Goal: Communication & Community: Answer question/provide support

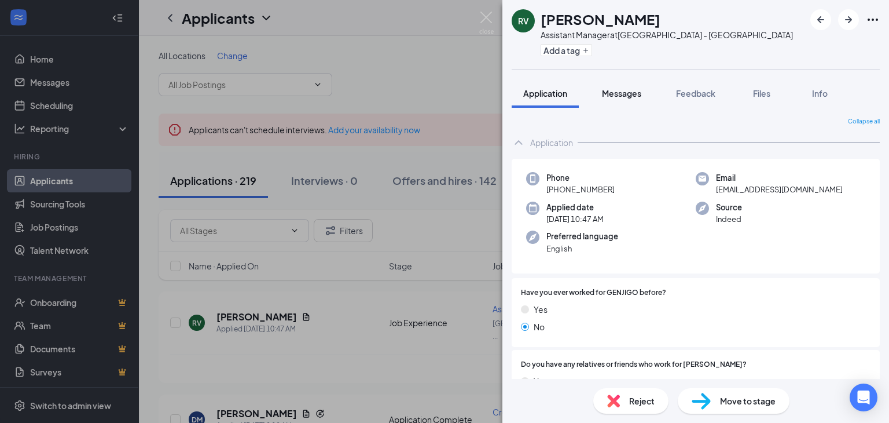
click at [610, 98] on span "Messages" at bounding box center [621, 93] width 39 height 10
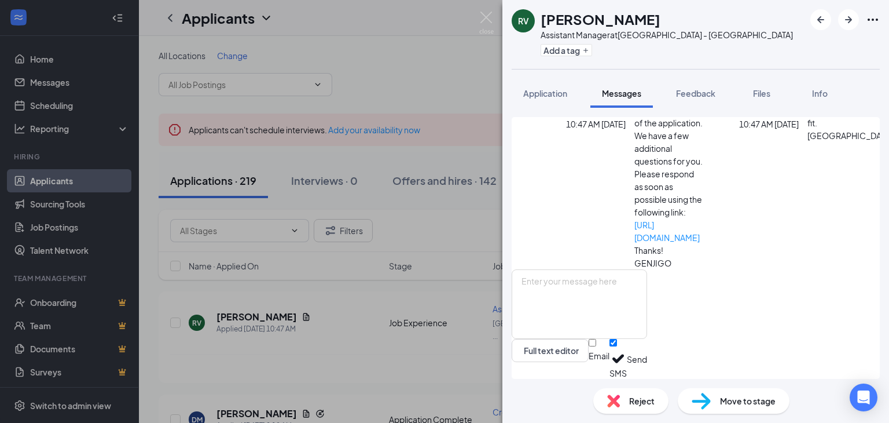
scroll to position [175, 0]
click at [570, 294] on textarea at bounding box center [580, 303] width 136 height 69
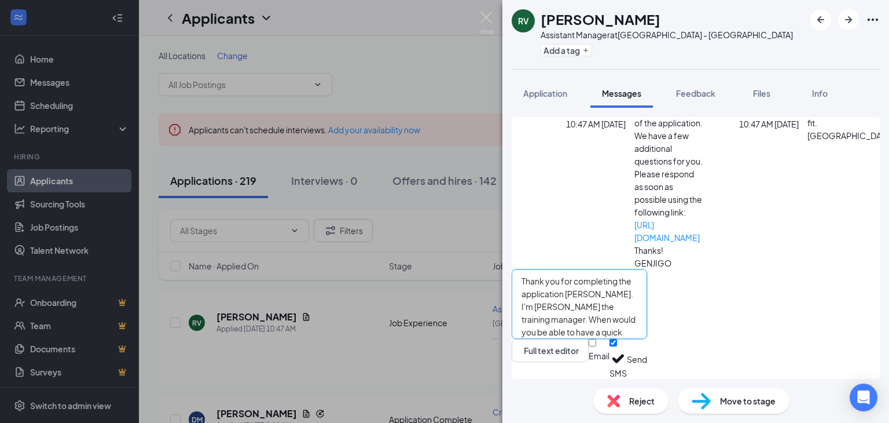
click at [633, 300] on textarea "Thank you for completing the application [PERSON_NAME]. I'm [PERSON_NAME] the t…" at bounding box center [580, 303] width 136 height 69
type textarea "Thank you for completing the application [PERSON_NAME]. I'm [PERSON_NAME] the t…"
click at [647, 361] on button "Send" at bounding box center [637, 359] width 20 height 40
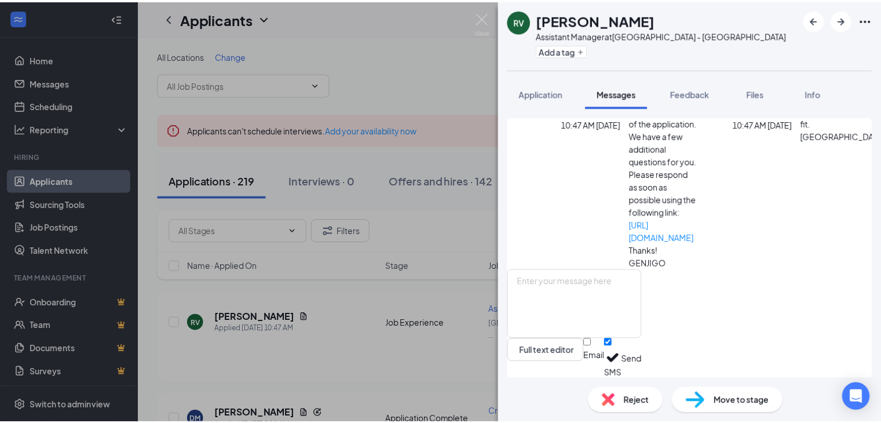
scroll to position [275, 0]
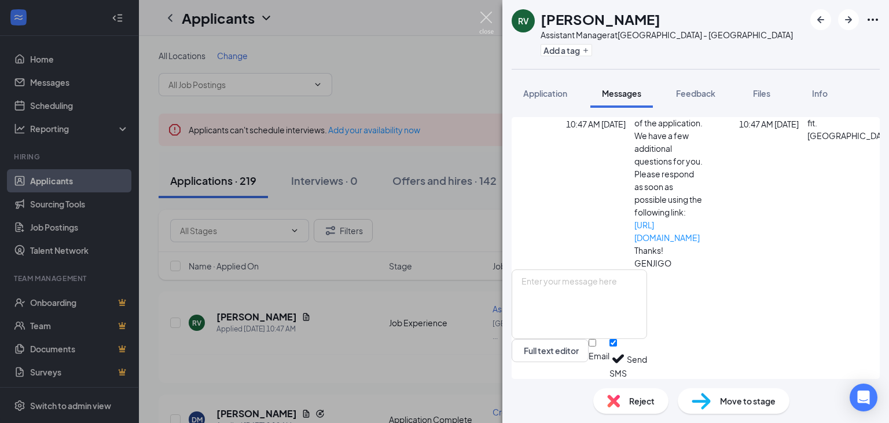
click at [481, 17] on img at bounding box center [486, 23] width 14 height 23
